Goal: Find specific page/section: Find specific page/section

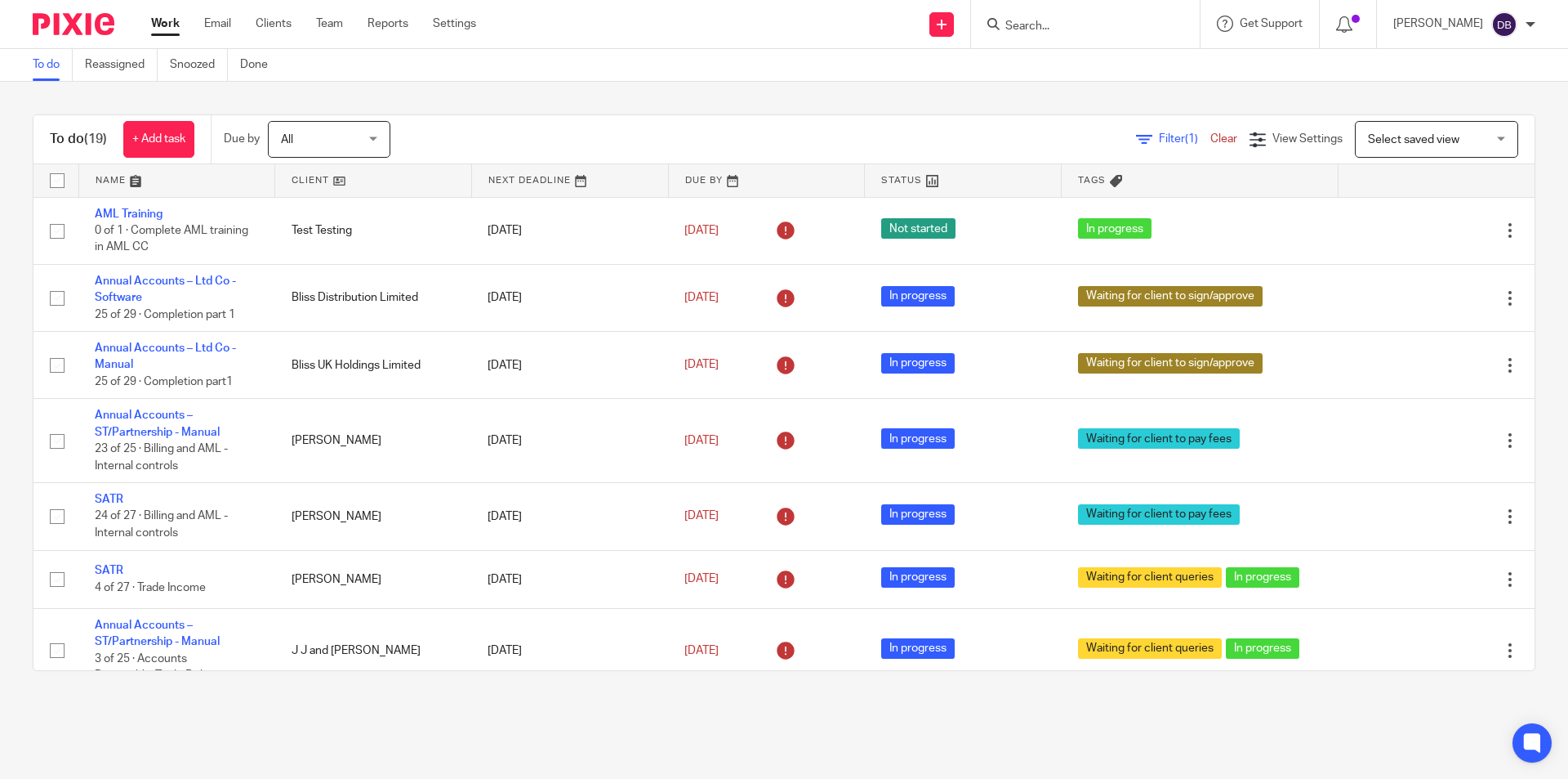
scroll to position [867, 0]
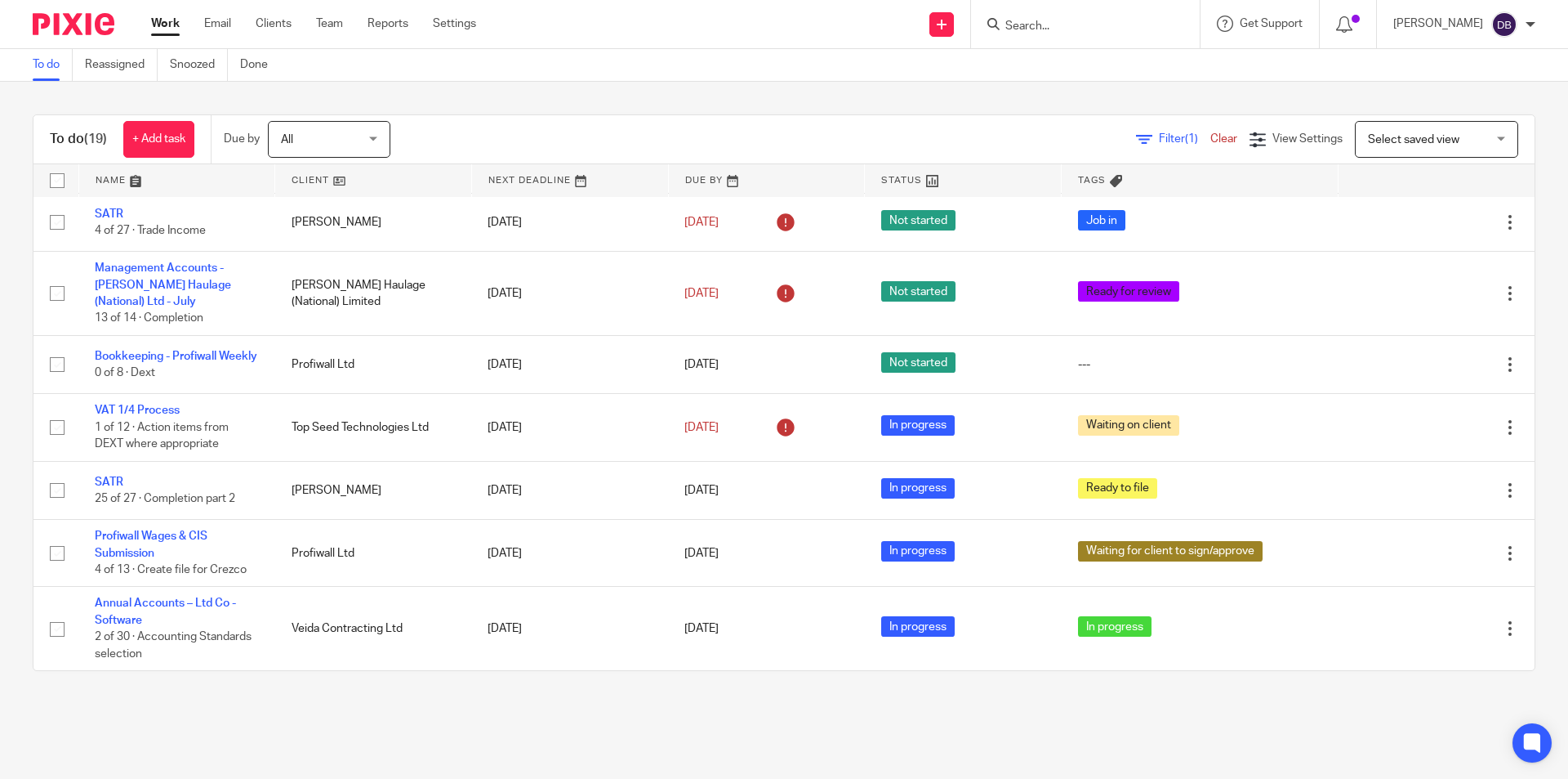
click at [1069, 24] on input "Search" at bounding box center [1077, 27] width 147 height 15
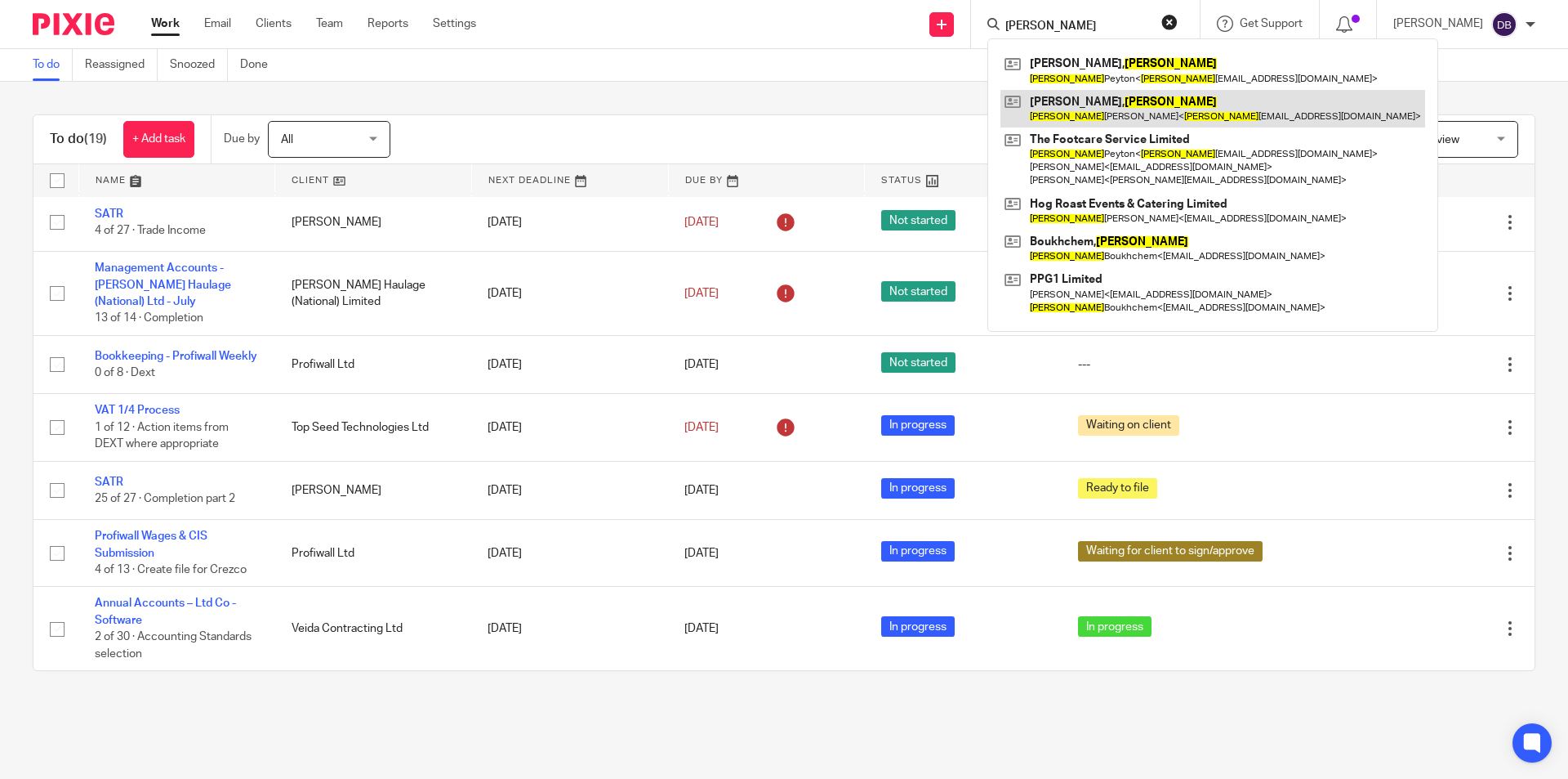
type input "[PERSON_NAME]"
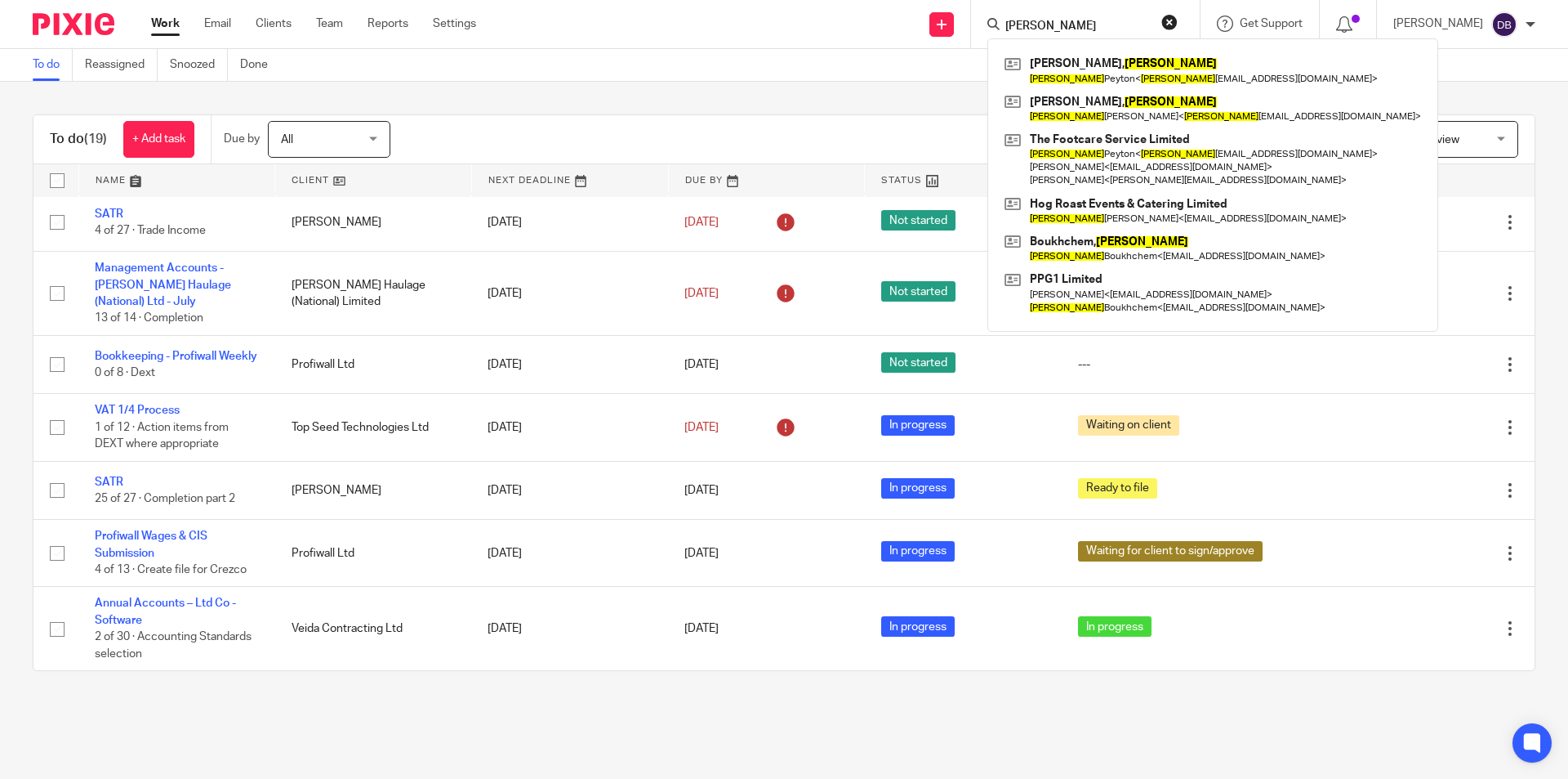
click at [691, 63] on div "To do Reassigned Snoozed Done" at bounding box center [784, 65] width 1568 height 33
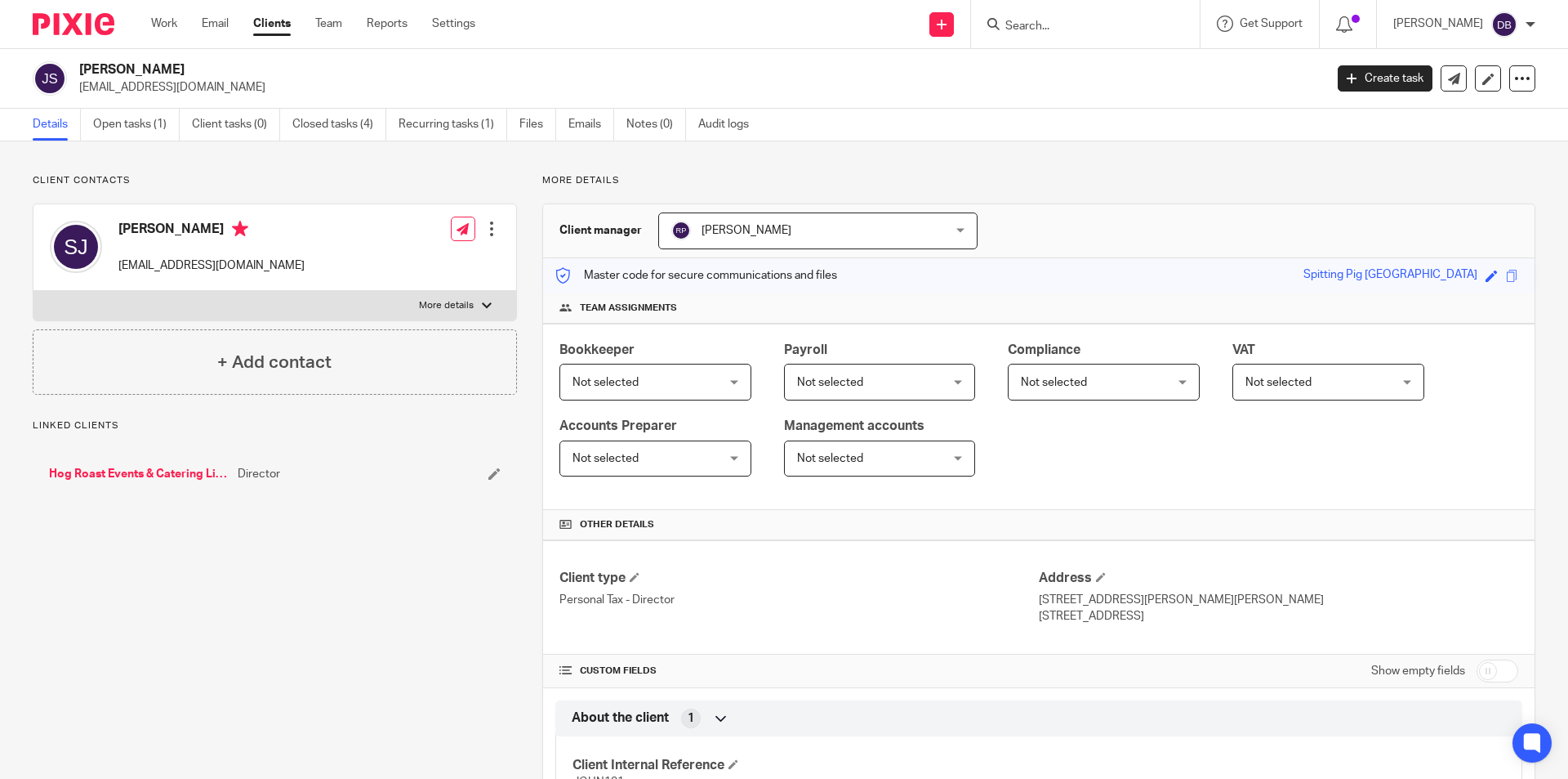
click at [467, 302] on p "More details" at bounding box center [446, 305] width 55 height 13
click at [33, 291] on input "More details" at bounding box center [33, 290] width 1 height 1
checkbox input "true"
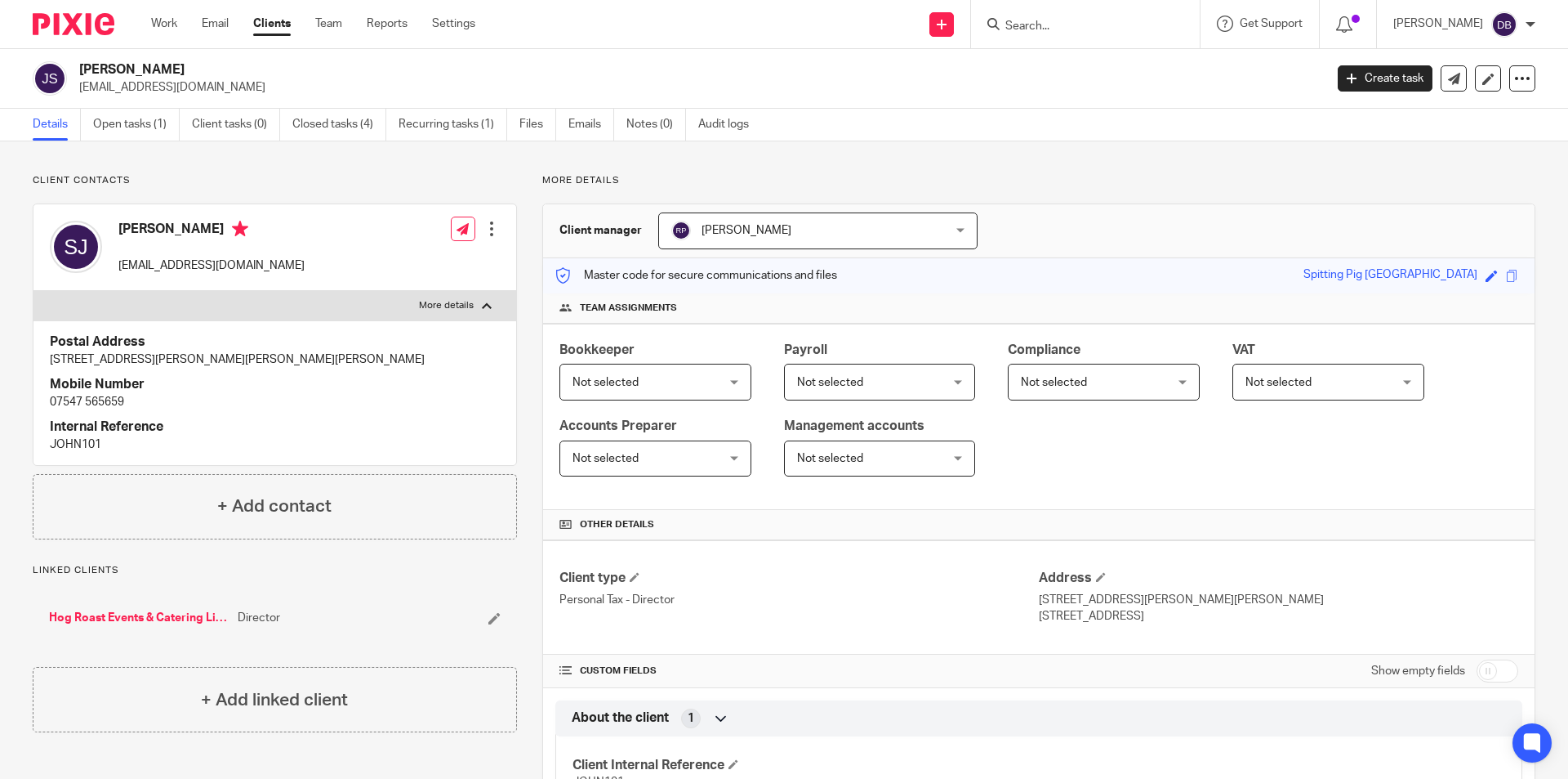
click at [1062, 28] on input "Search" at bounding box center [1077, 27] width 147 height 15
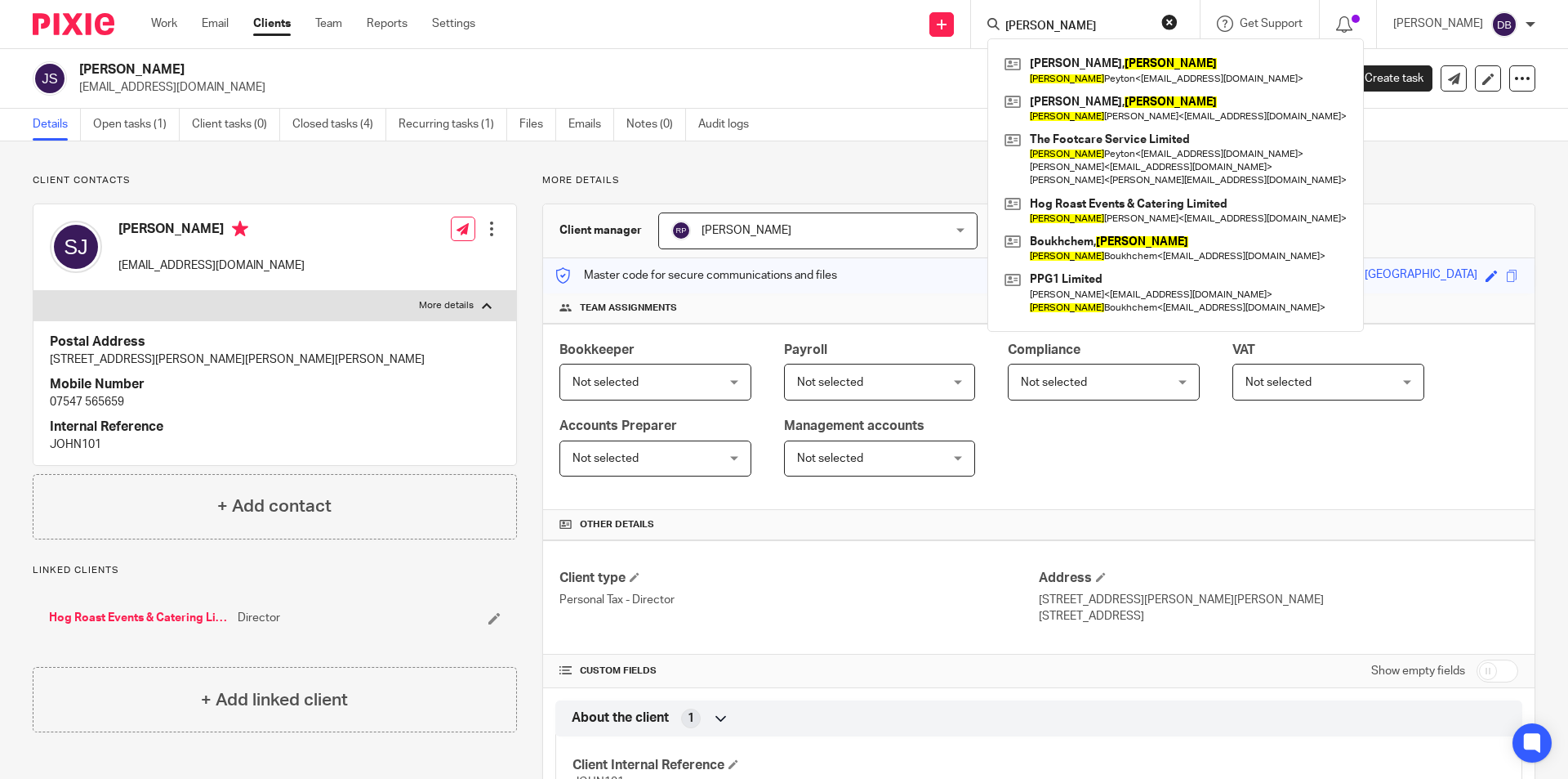
click at [1060, 19] on input "[PERSON_NAME]" at bounding box center [1077, 27] width 147 height 15
drag, startPoint x: 1060, startPoint y: 19, endPoint x: 1021, endPoint y: 25, distance: 39.5
click at [1021, 25] on input "[PERSON_NAME]" at bounding box center [1077, 27] width 147 height 15
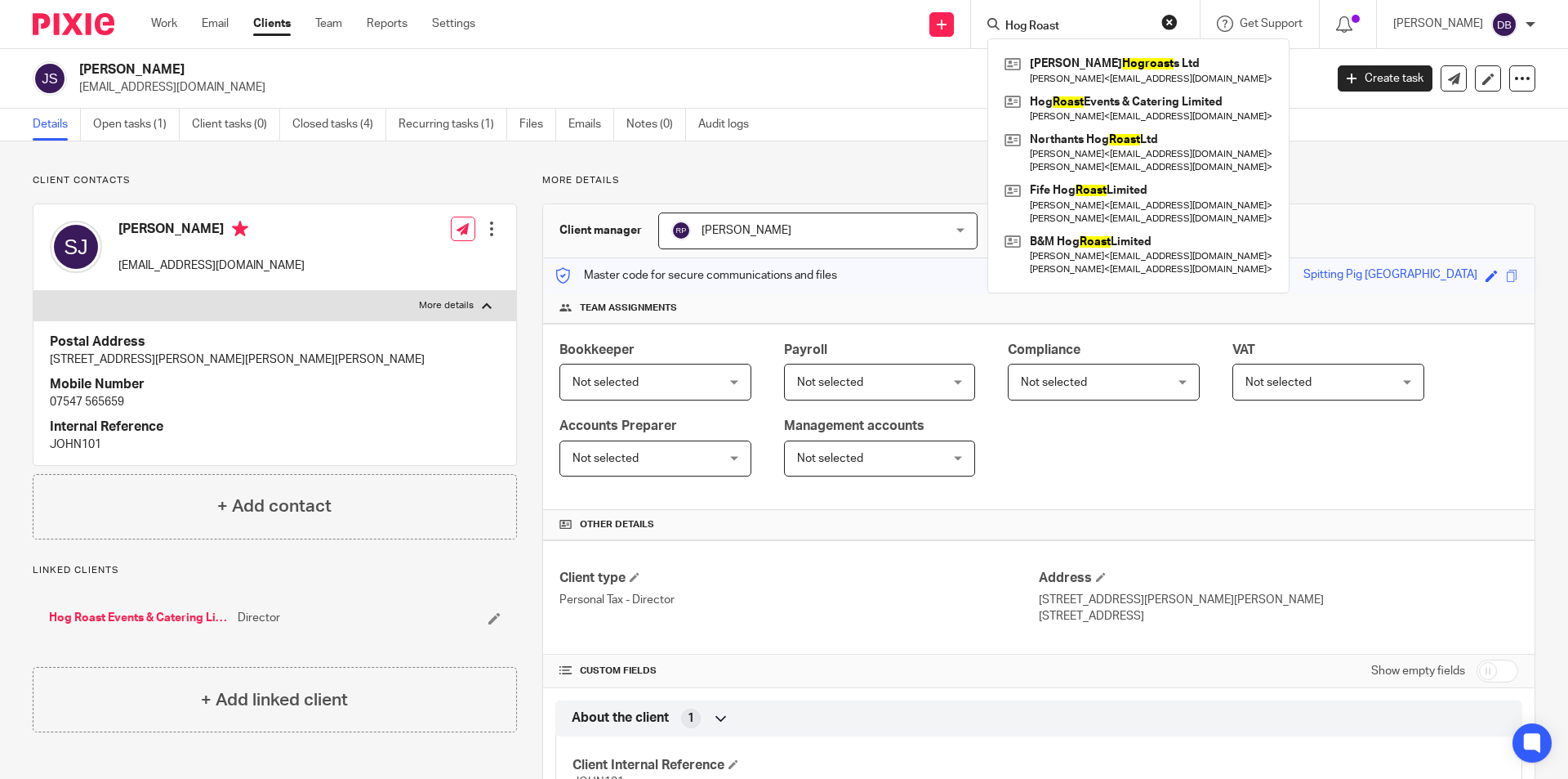
type input "Hog Roast"
